Goal: Book appointment/travel/reservation

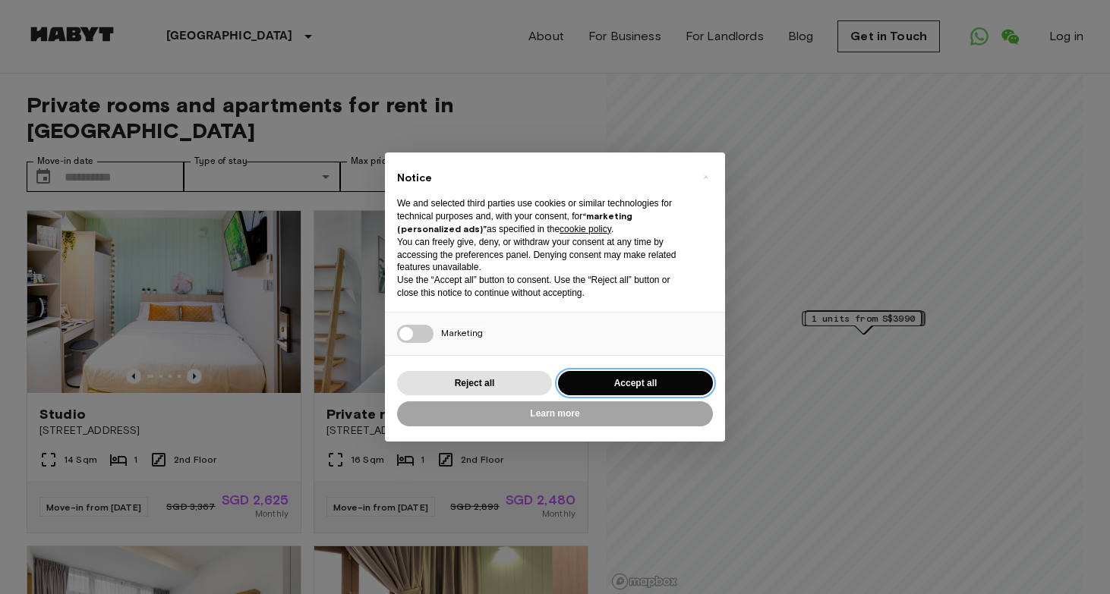
click at [627, 383] on button "Accept all" at bounding box center [635, 383] width 155 height 25
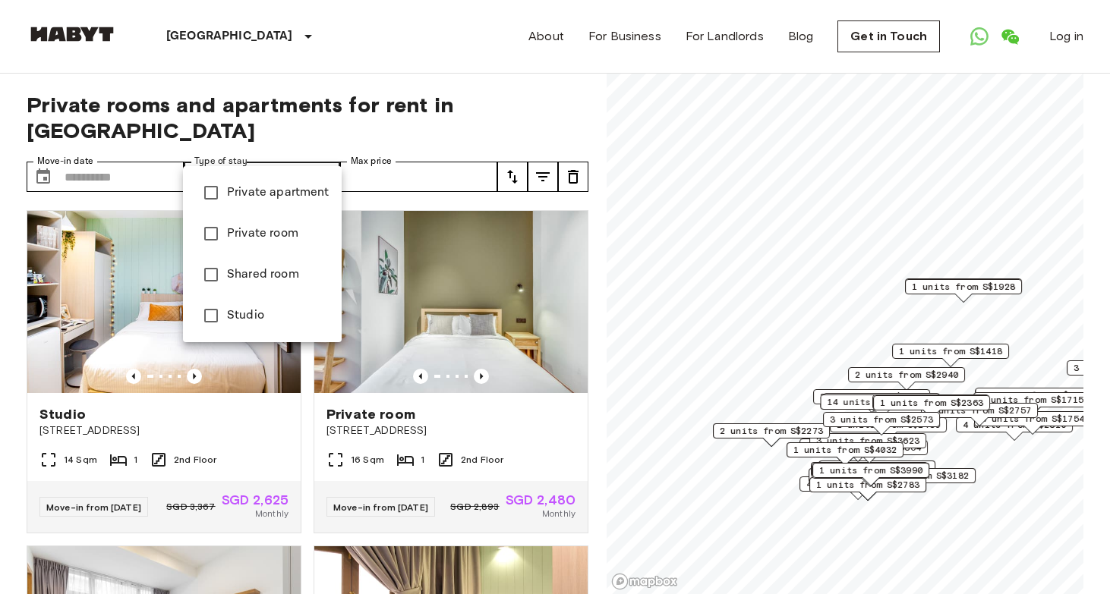
click at [425, 153] on div at bounding box center [555, 297] width 1110 height 594
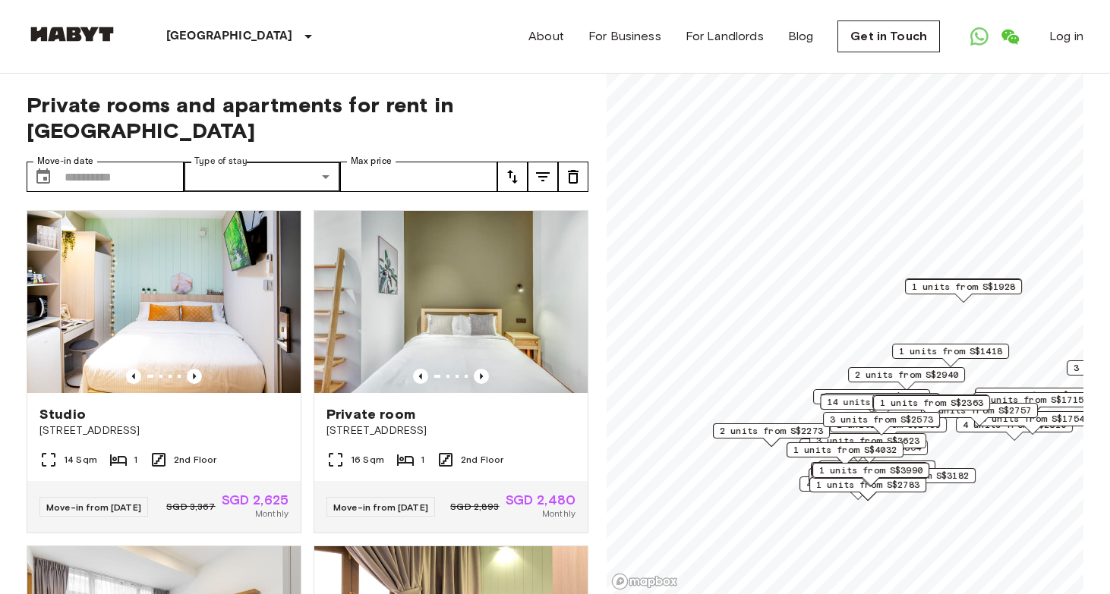
click at [940, 351] on span "1 units from S$1418" at bounding box center [950, 352] width 103 height 14
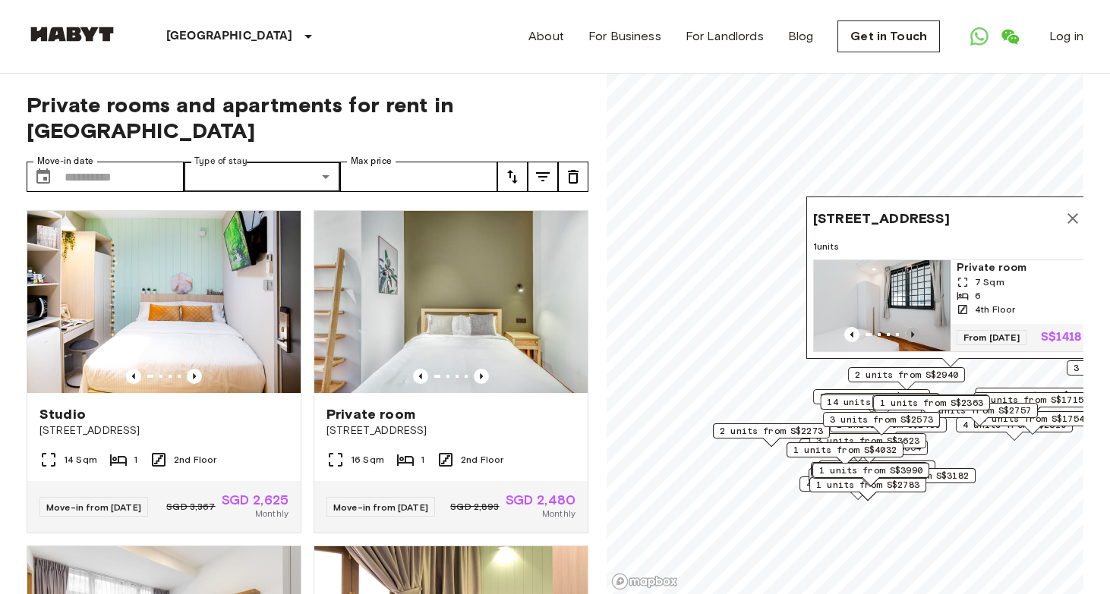
click at [911, 332] on icon "Previous image" at bounding box center [912, 335] width 3 height 6
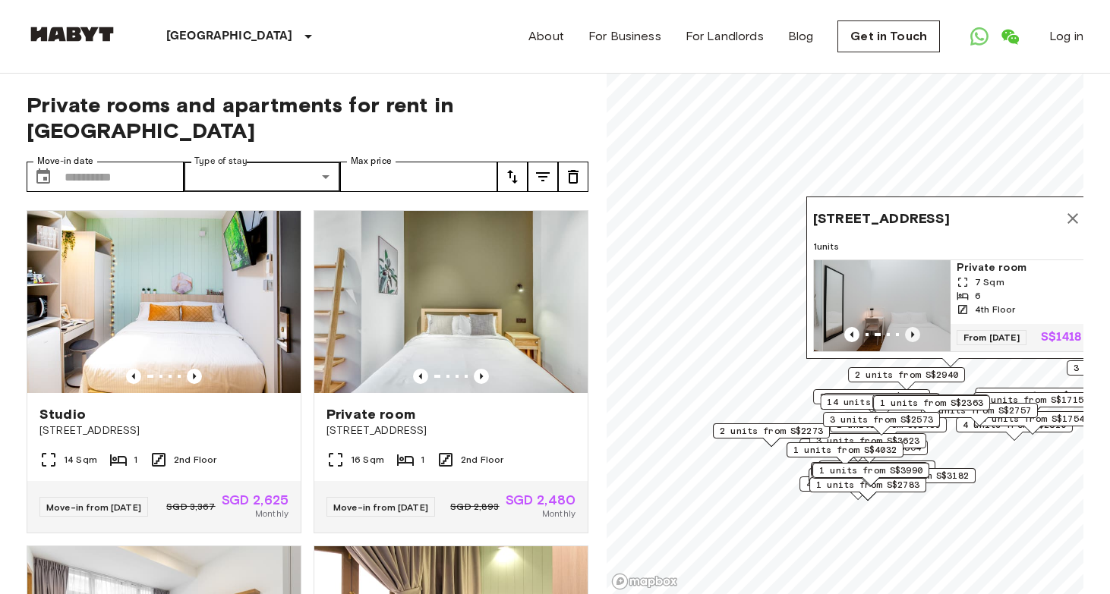
click at [911, 332] on icon "Previous image" at bounding box center [912, 335] width 3 height 6
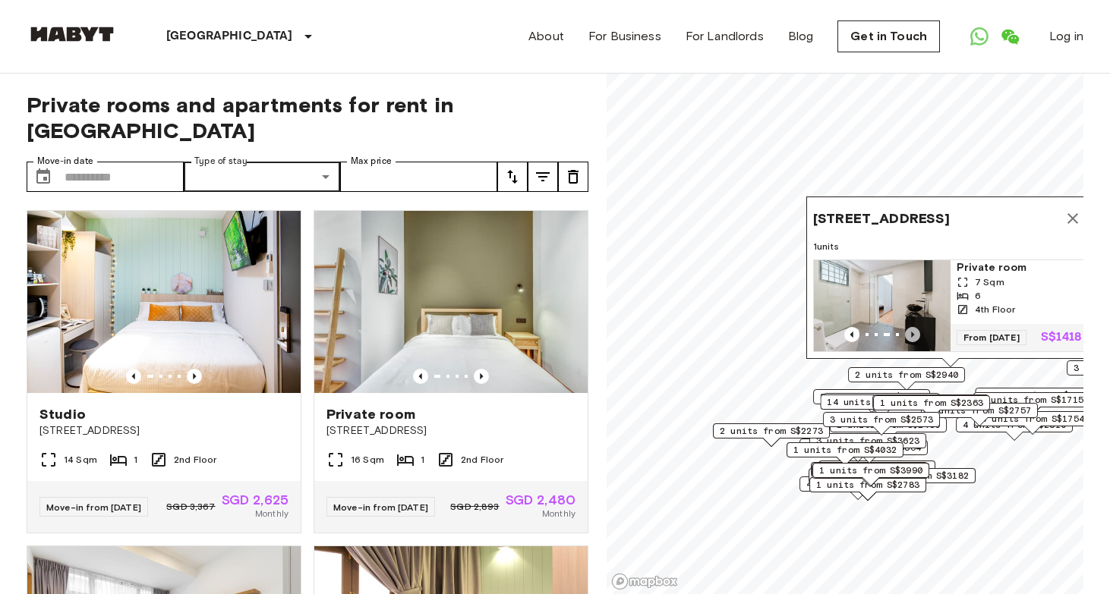
click at [911, 332] on icon "Previous image" at bounding box center [912, 335] width 3 height 6
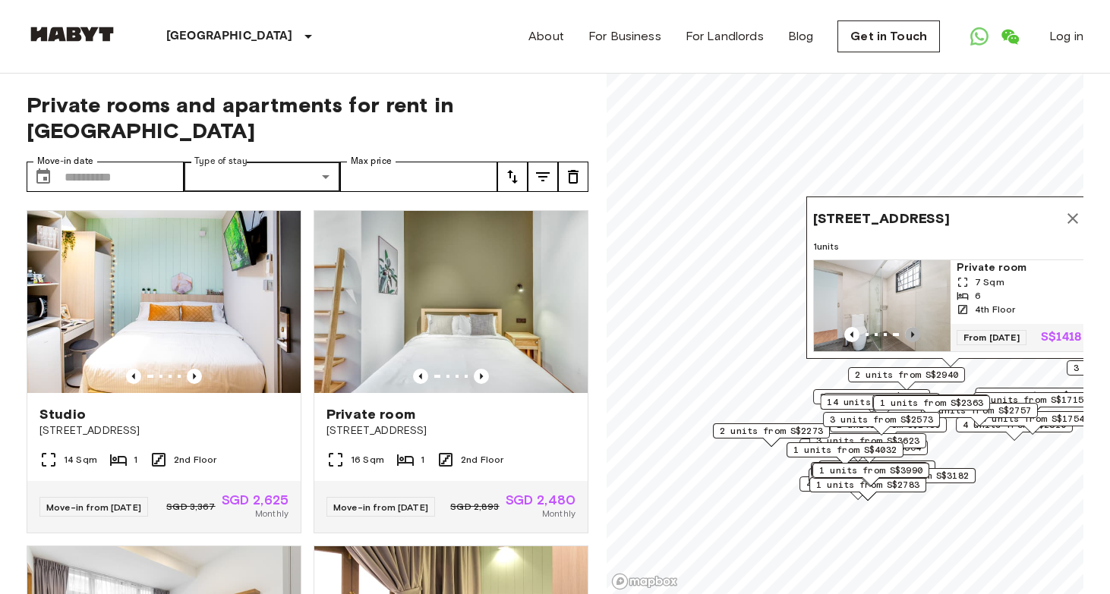
click at [911, 332] on icon "Previous image" at bounding box center [912, 335] width 3 height 6
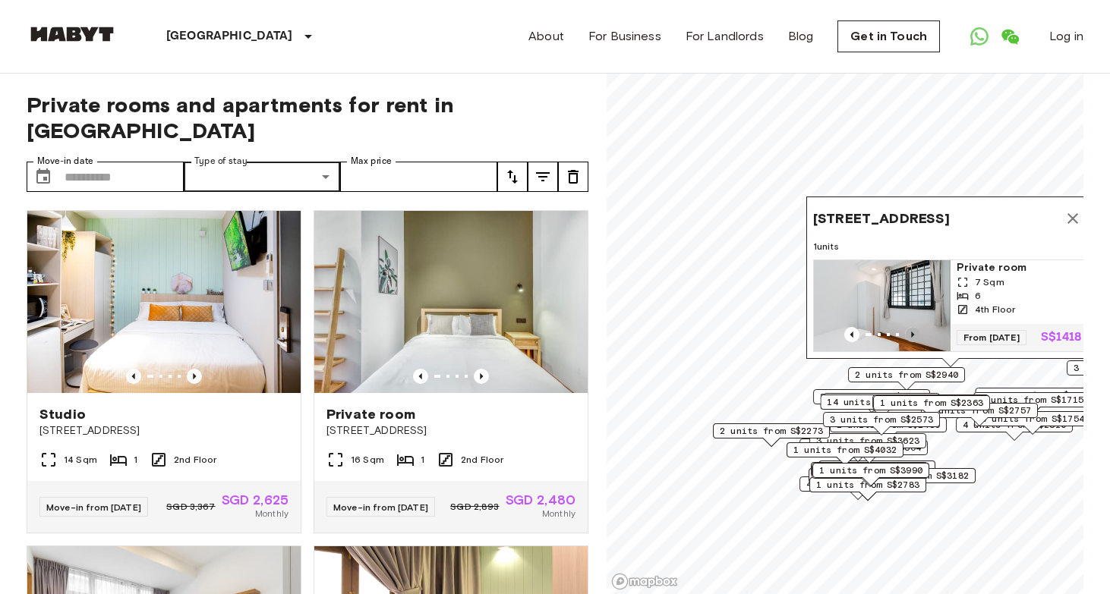
click at [911, 332] on icon "Previous image" at bounding box center [912, 335] width 3 height 6
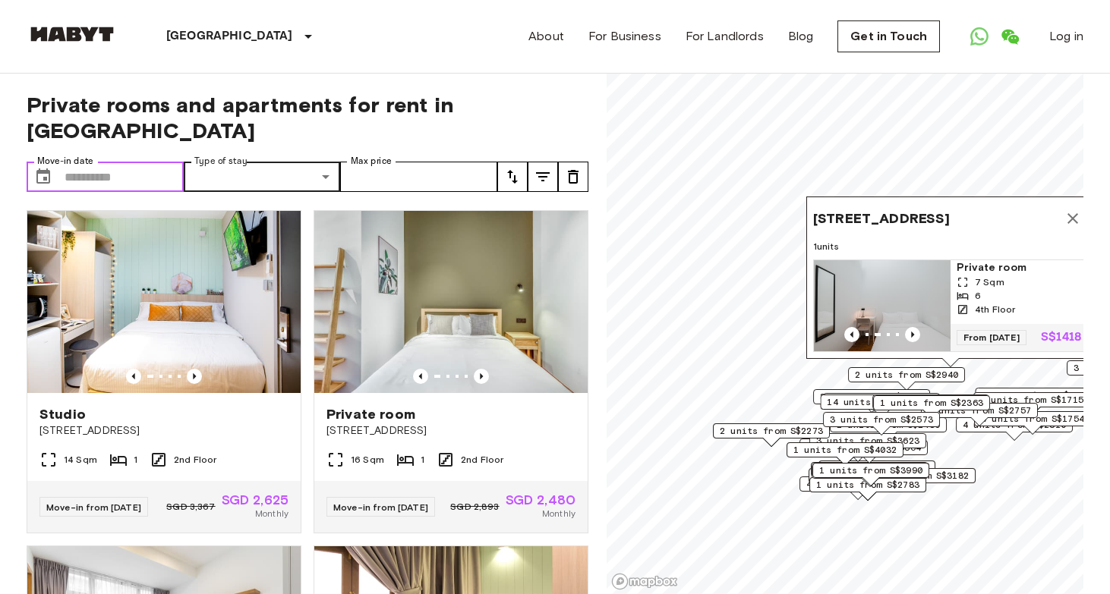
click at [154, 162] on input "Move-in date" at bounding box center [124, 177] width 119 height 30
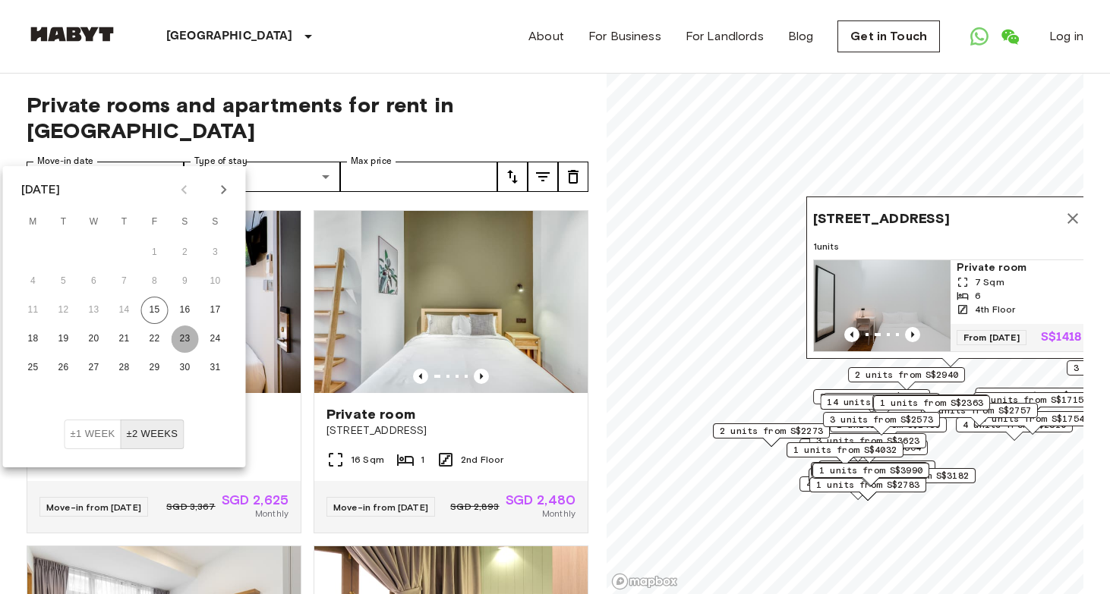
click at [181, 332] on button "23" at bounding box center [185, 339] width 27 height 27
type input "**********"
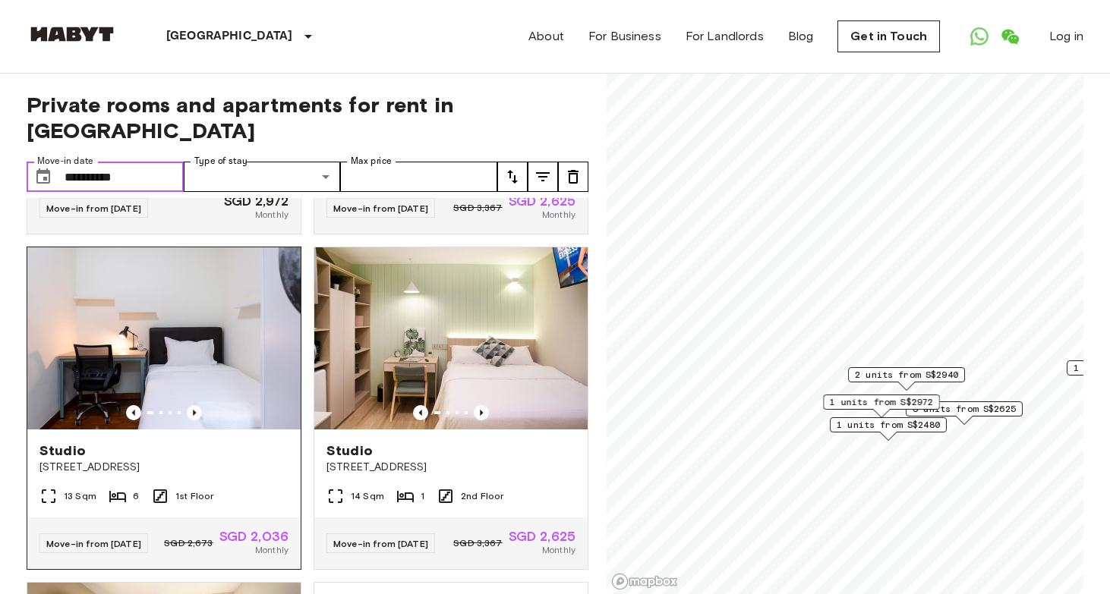
scroll to position [632, 0]
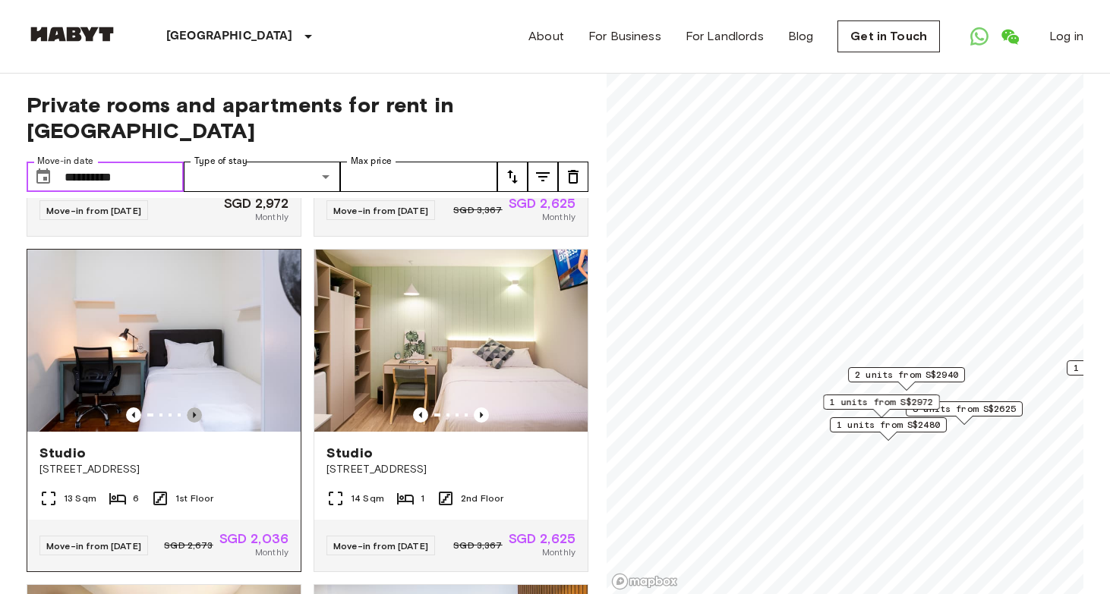
click at [197, 410] on icon "Previous image" at bounding box center [194, 415] width 15 height 15
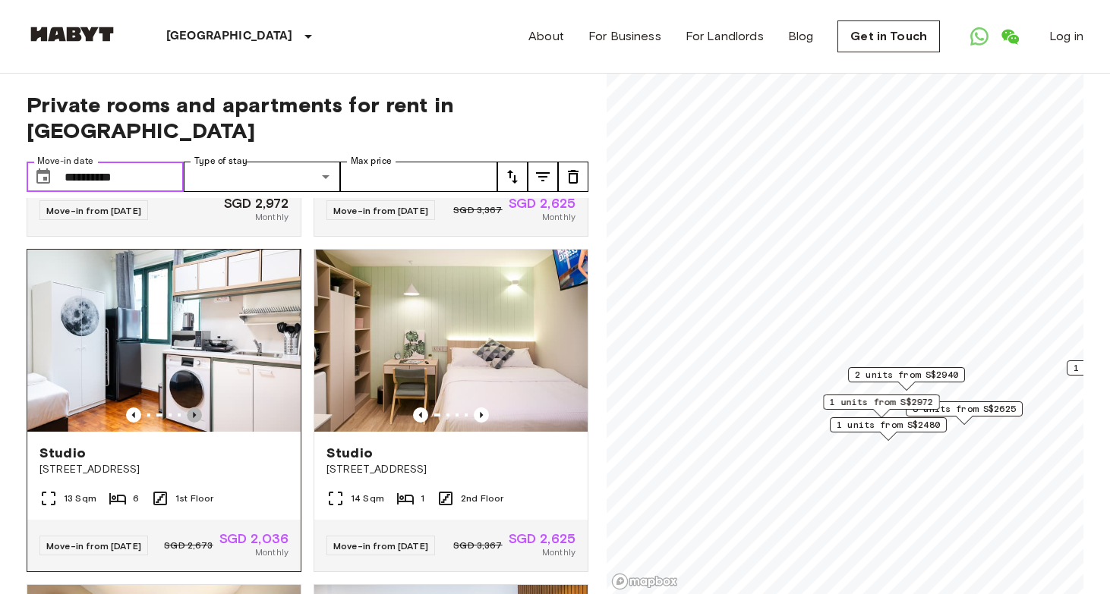
click at [197, 409] on icon "Previous image" at bounding box center [194, 415] width 15 height 15
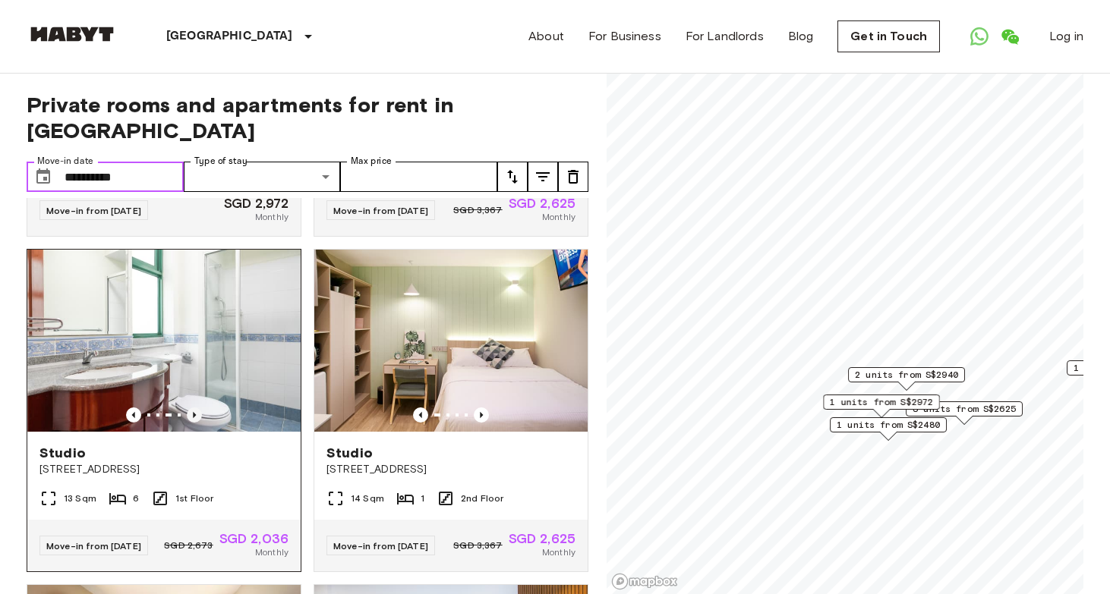
click at [197, 409] on icon "Previous image" at bounding box center [194, 415] width 15 height 15
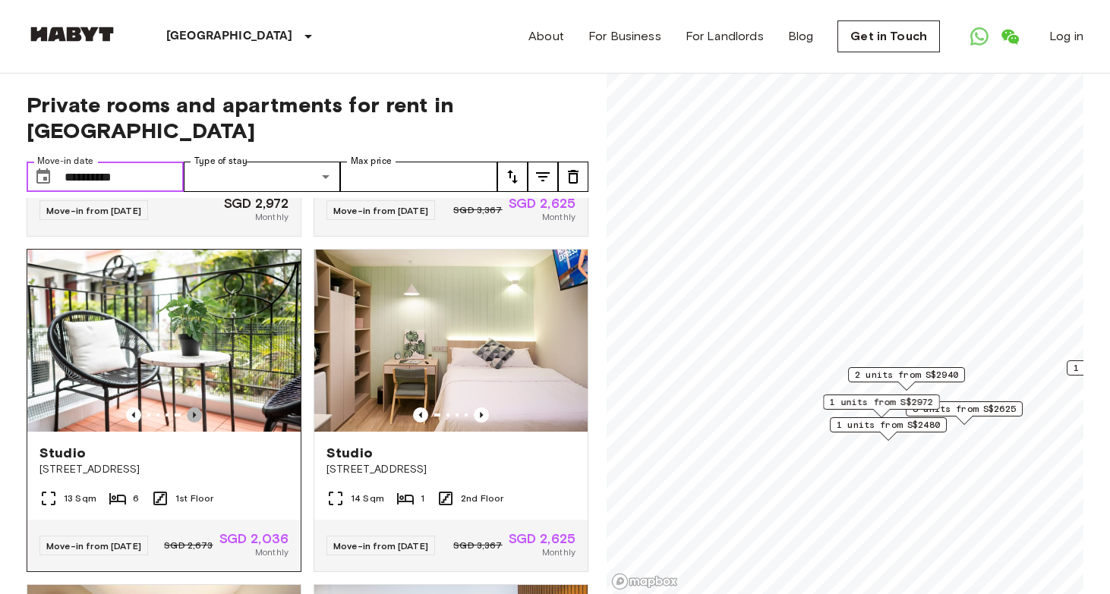
click at [197, 409] on icon "Previous image" at bounding box center [194, 415] width 15 height 15
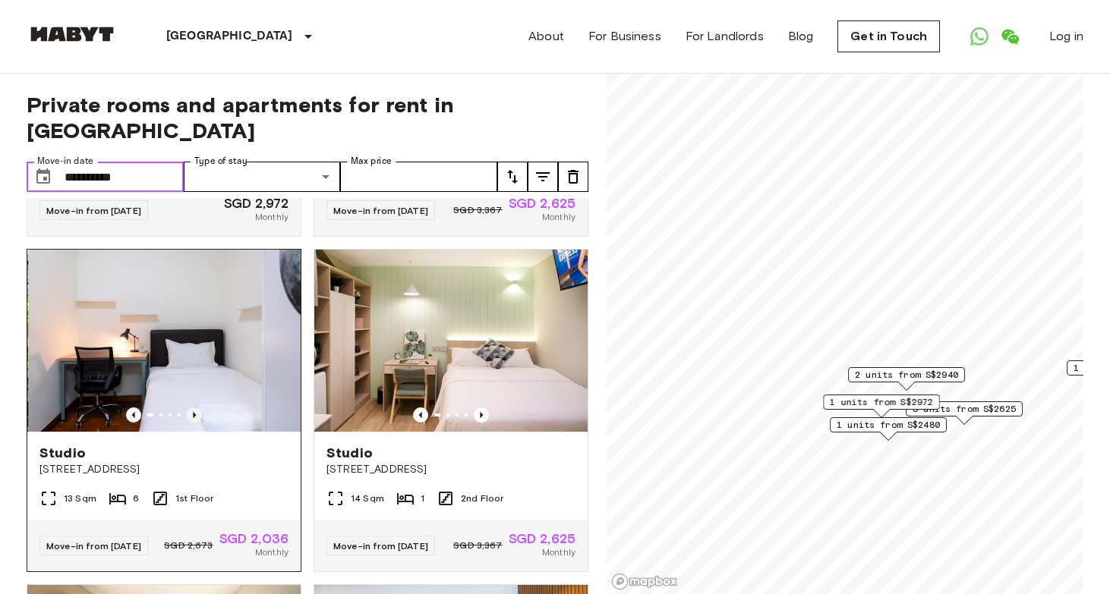
click at [197, 409] on icon "Previous image" at bounding box center [194, 415] width 15 height 15
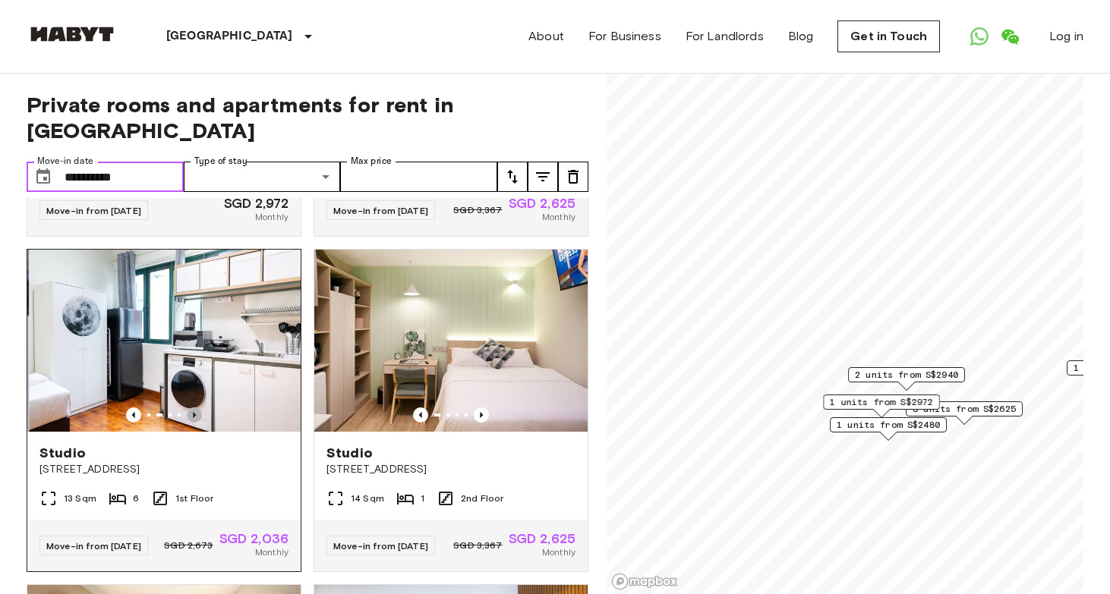
click at [197, 409] on icon "Previous image" at bounding box center [194, 415] width 15 height 15
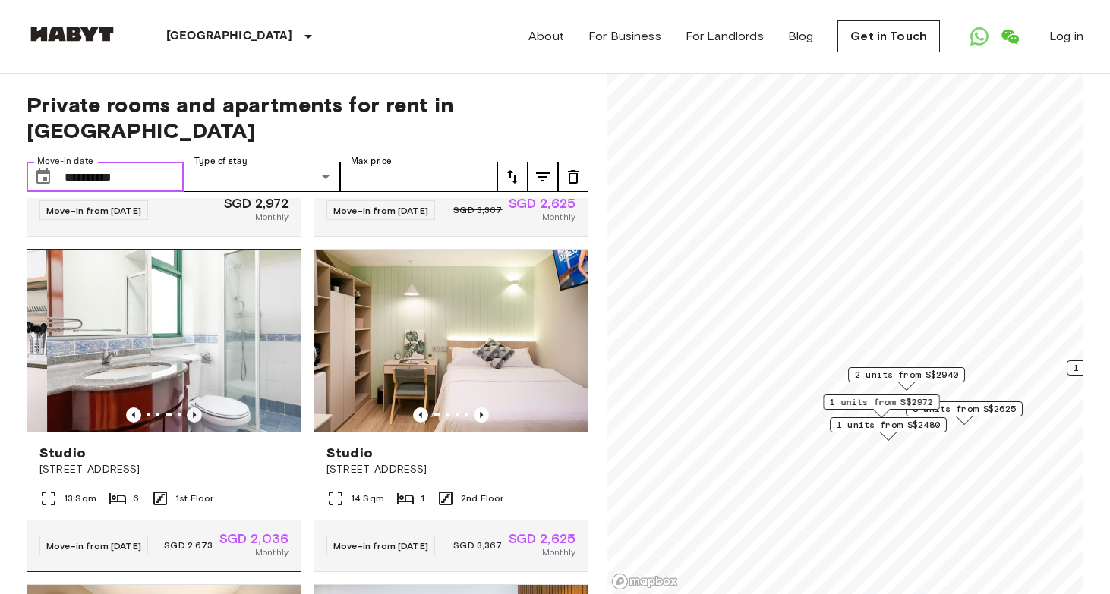
click at [197, 409] on icon "Previous image" at bounding box center [194, 415] width 15 height 15
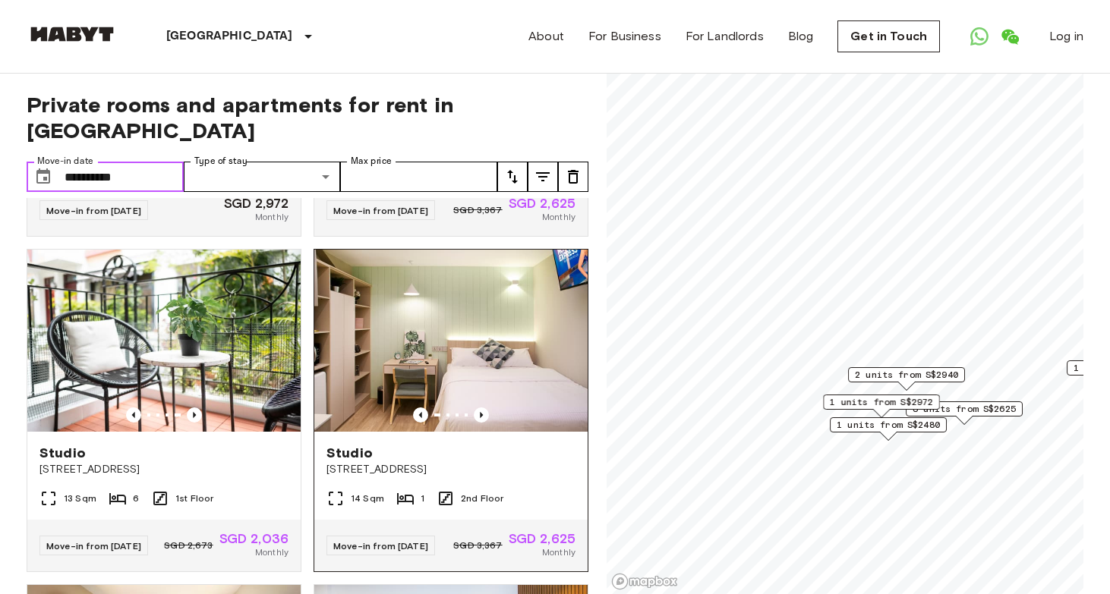
scroll to position [608, 0]
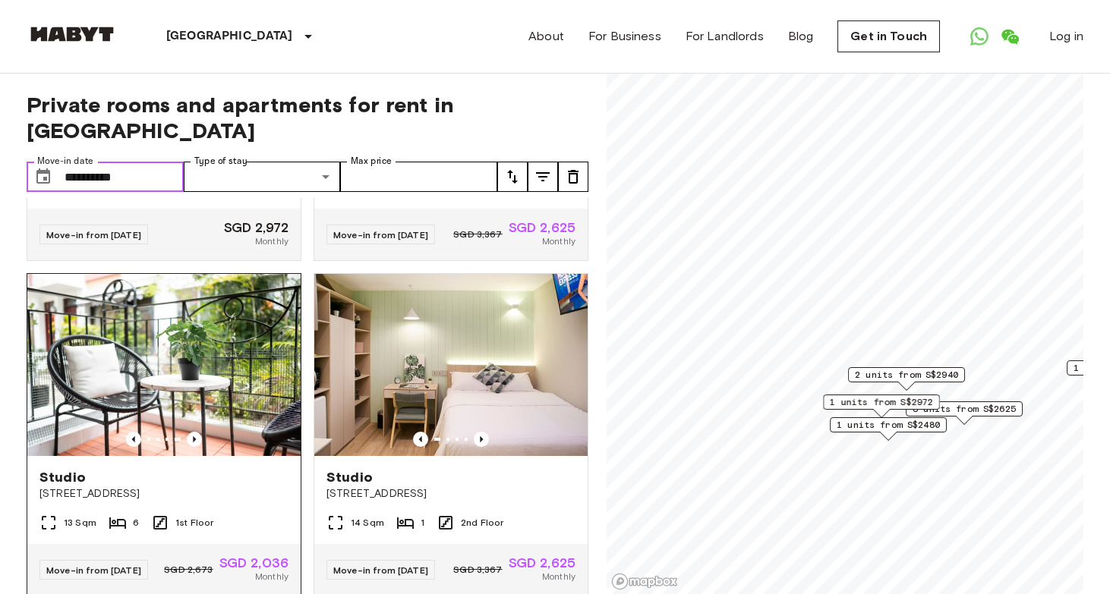
click at [216, 395] on img at bounding box center [163, 365] width 273 height 182
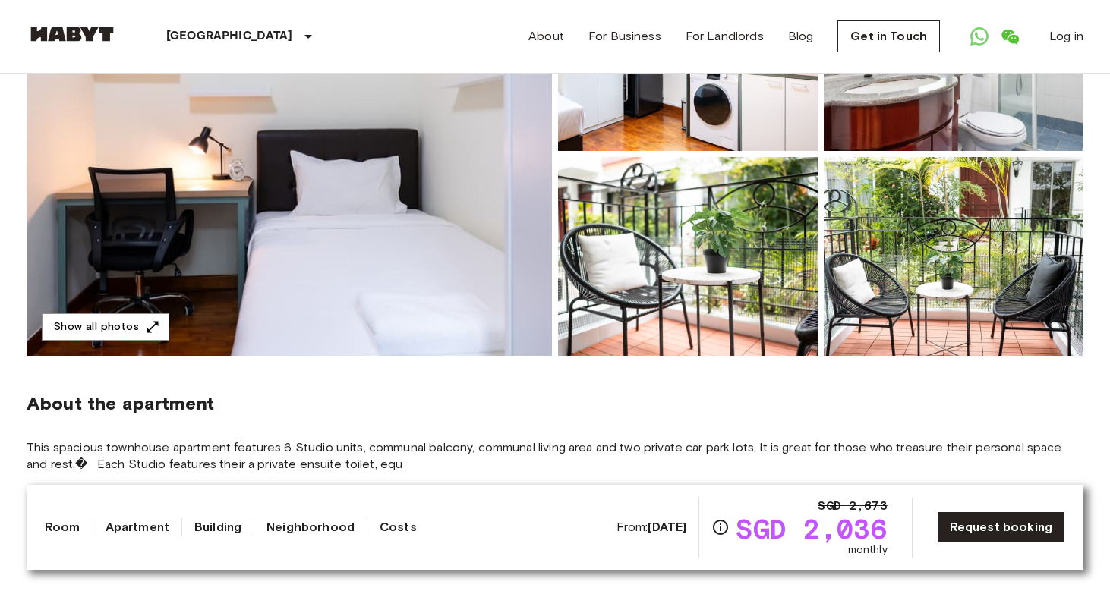
scroll to position [156, 0]
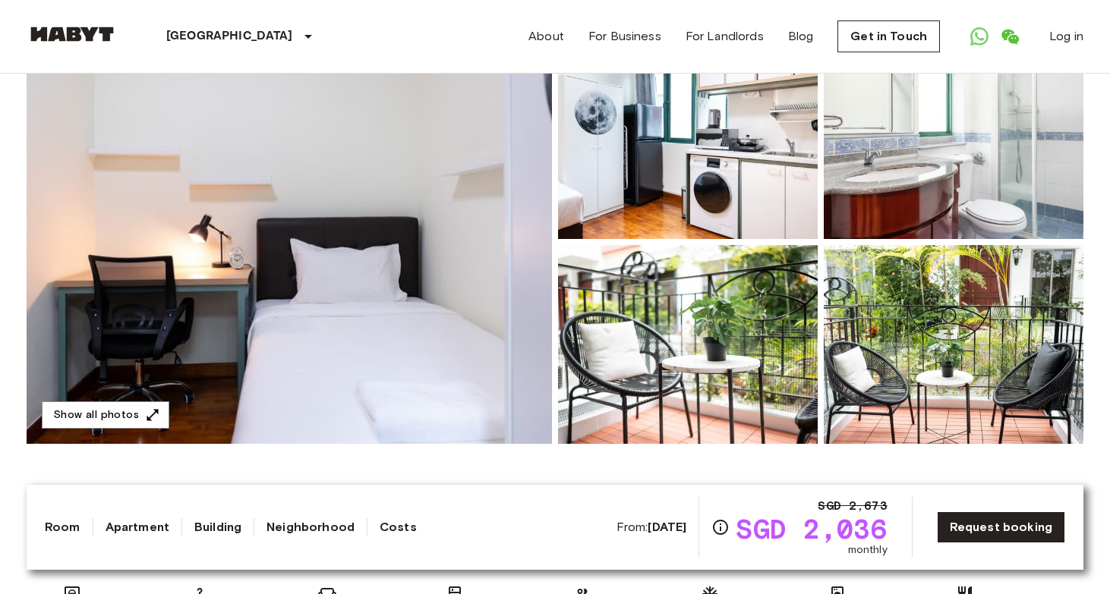
click at [450, 335] on img at bounding box center [289, 242] width 525 height 404
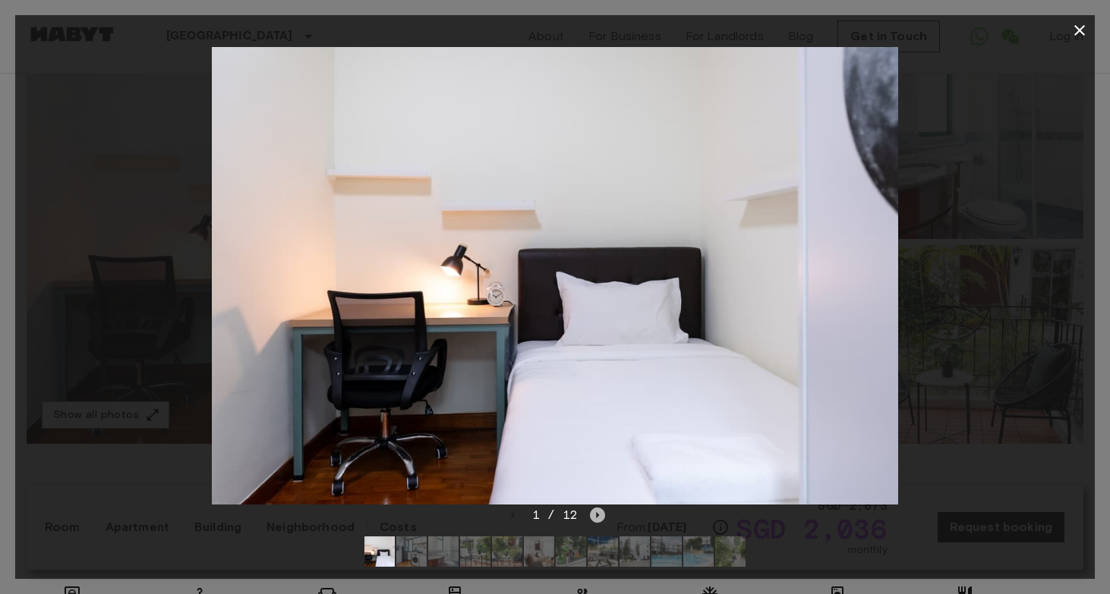
click at [594, 511] on icon "Next image" at bounding box center [597, 515] width 15 height 15
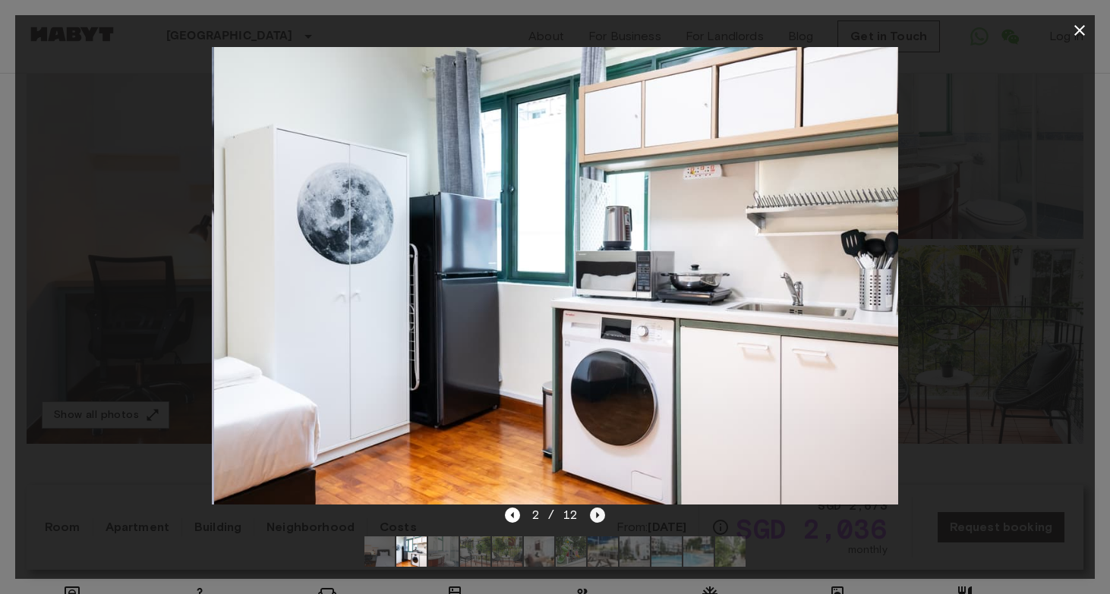
click at [596, 513] on icon "Next image" at bounding box center [597, 515] width 15 height 15
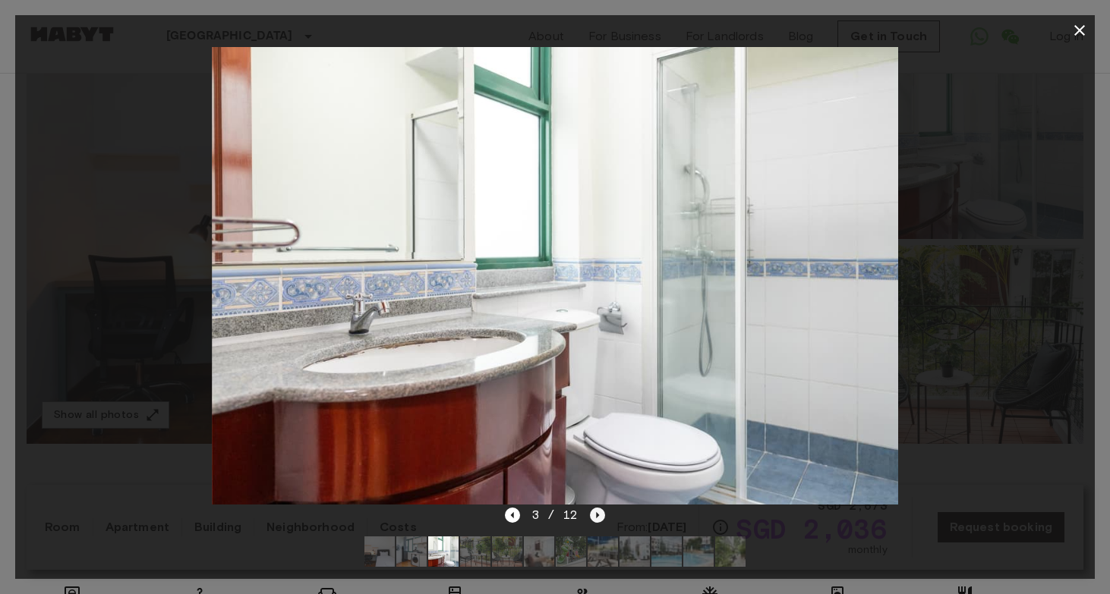
click at [597, 513] on icon "Next image" at bounding box center [597, 515] width 15 height 15
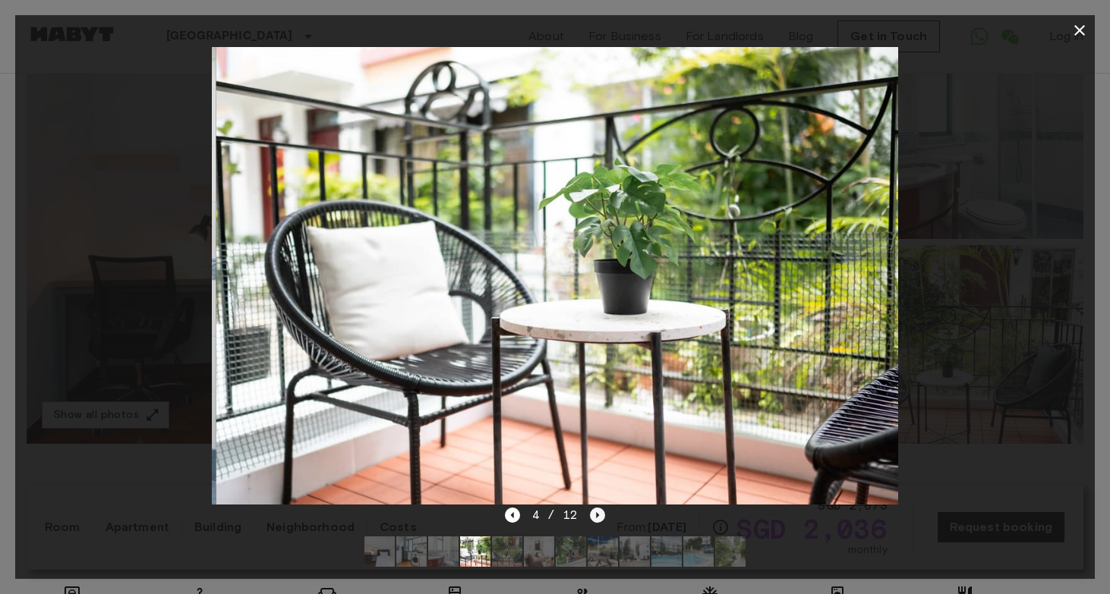
click at [598, 513] on icon "Next image" at bounding box center [597, 515] width 15 height 15
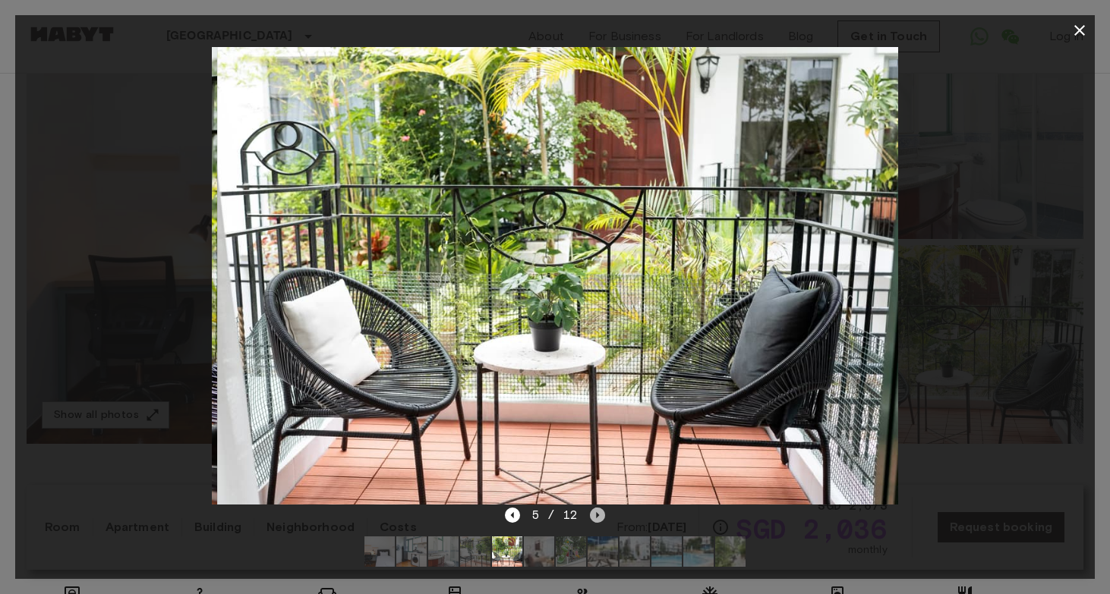
click at [598, 513] on icon "Next image" at bounding box center [597, 515] width 15 height 15
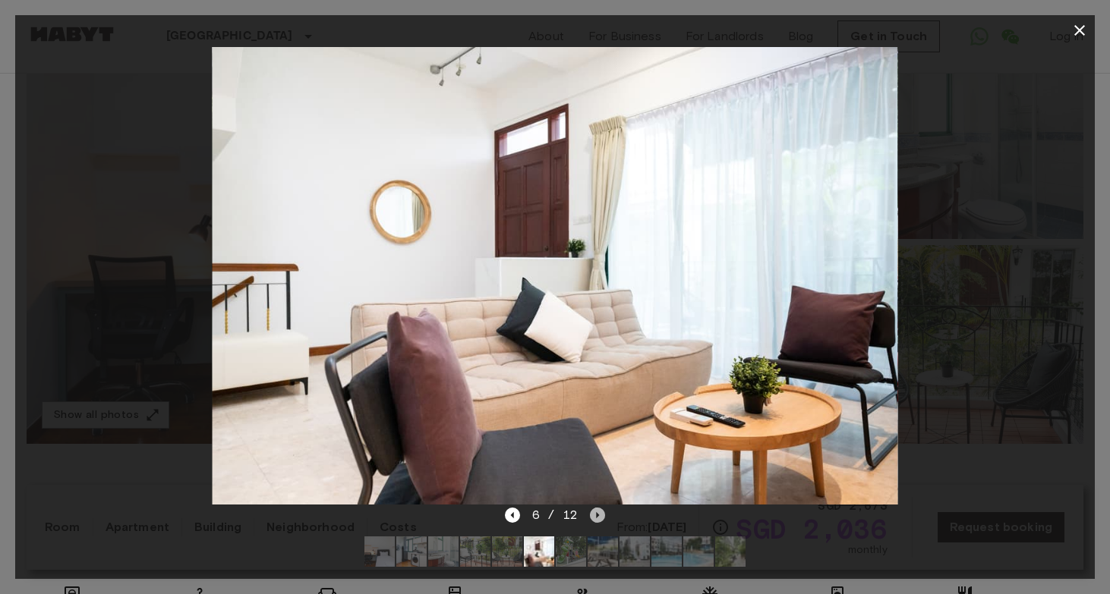
click at [598, 513] on icon "Next image" at bounding box center [597, 515] width 15 height 15
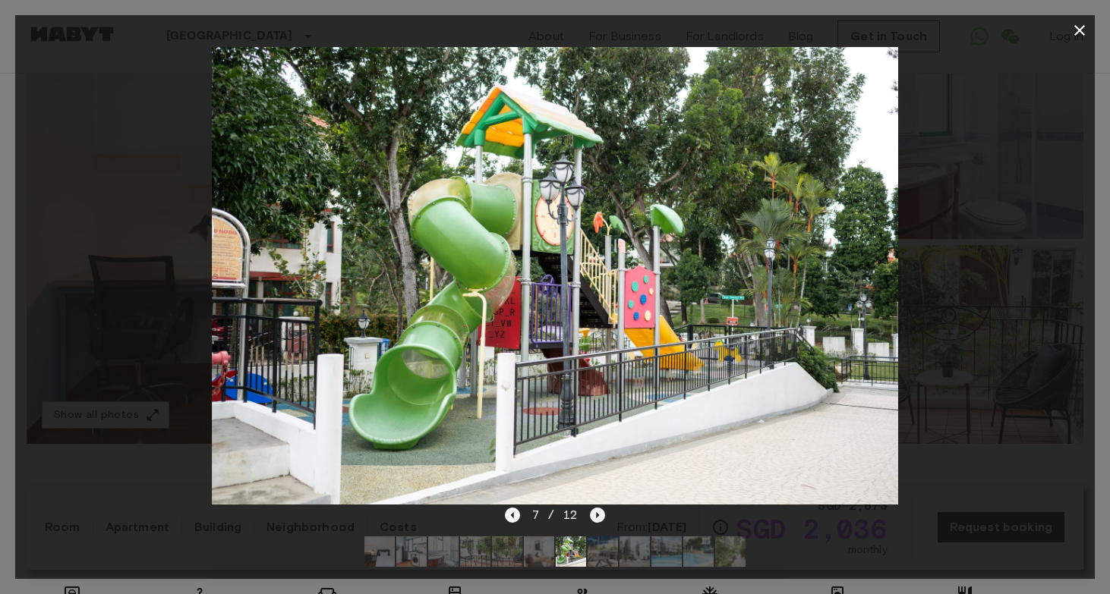
click at [598, 513] on icon "Next image" at bounding box center [597, 515] width 15 height 15
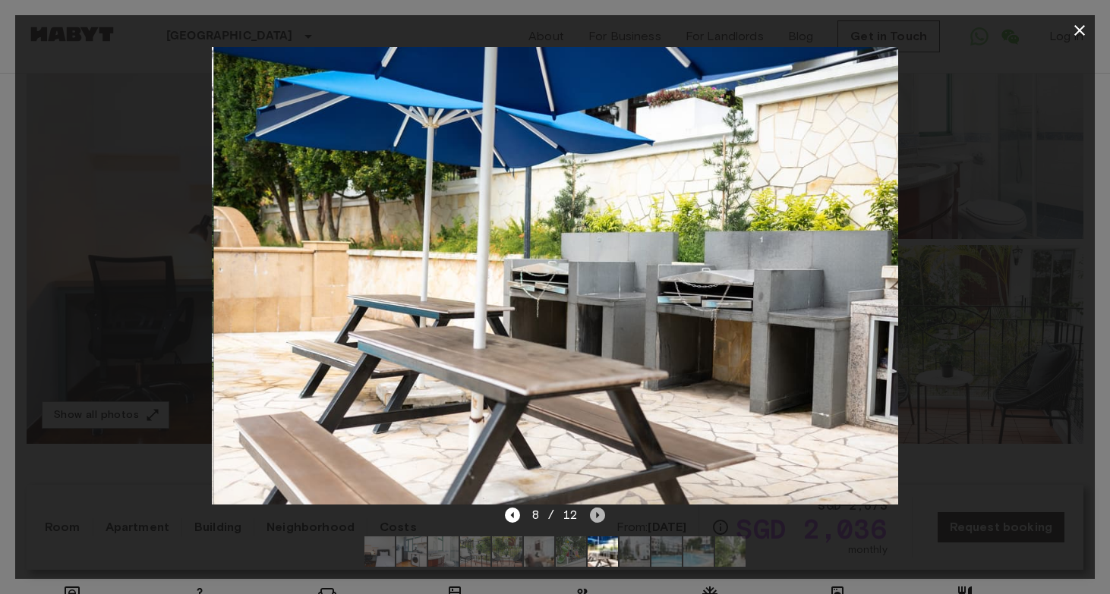
click at [599, 513] on icon "Next image" at bounding box center [597, 515] width 15 height 15
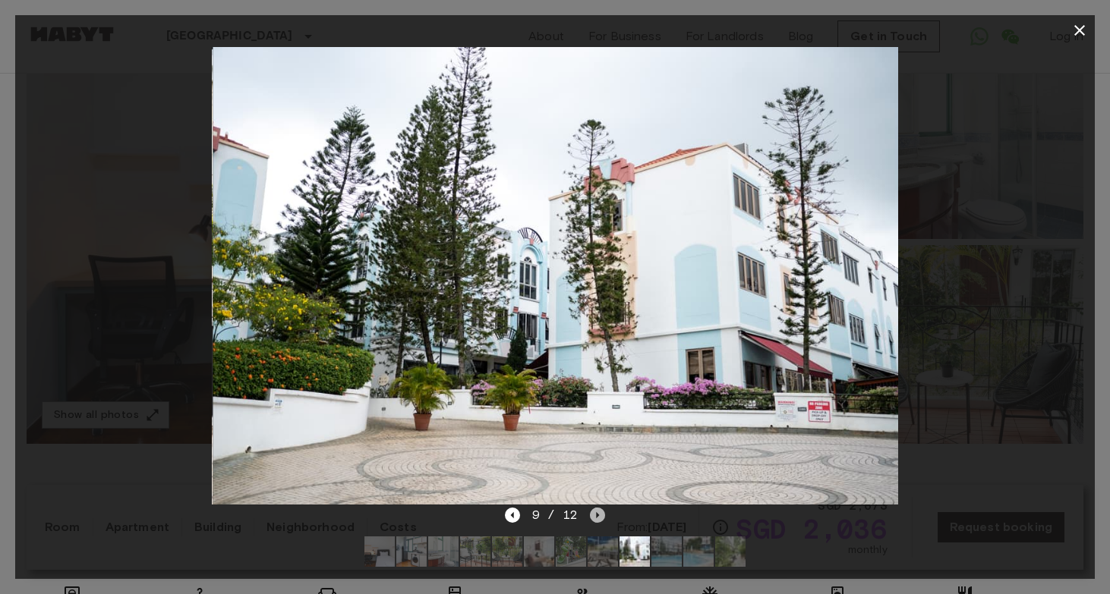
click at [599, 513] on icon "Next image" at bounding box center [597, 515] width 15 height 15
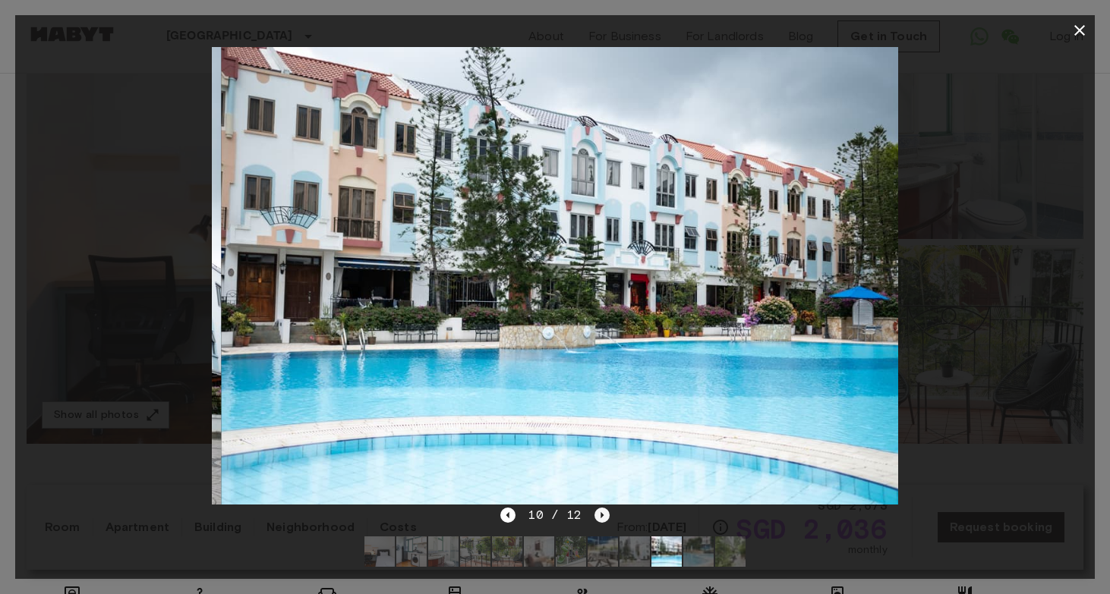
click at [600, 513] on icon "Next image" at bounding box center [601, 515] width 3 height 6
